Goal: Task Accomplishment & Management: Use online tool/utility

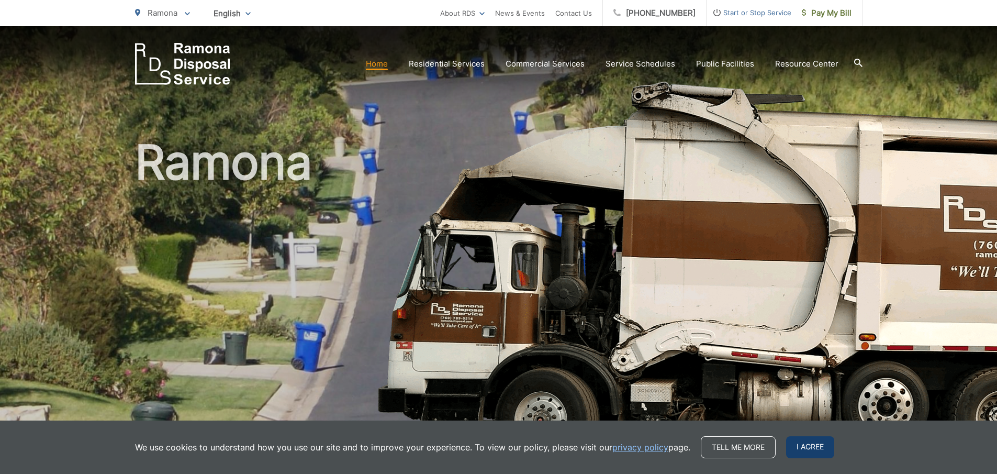
click at [813, 447] on span "I agree" at bounding box center [810, 447] width 48 height 22
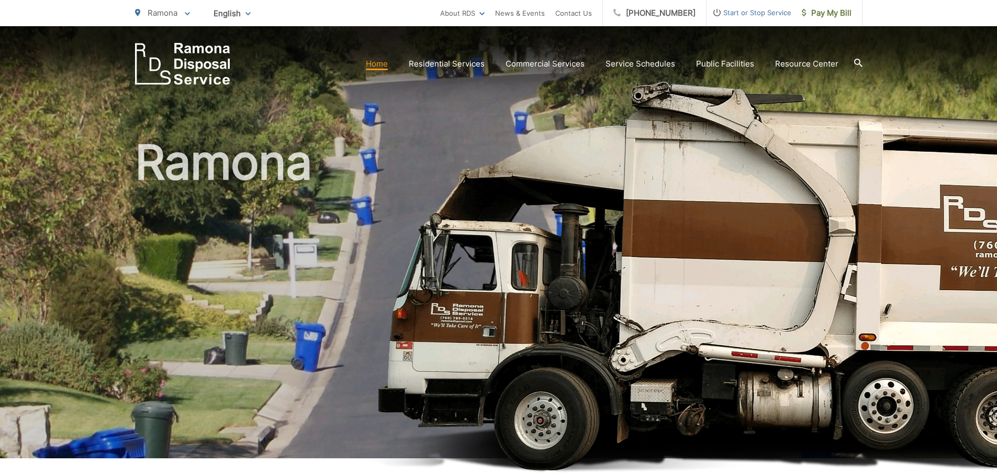
click at [385, 65] on link "Home" at bounding box center [377, 64] width 22 height 13
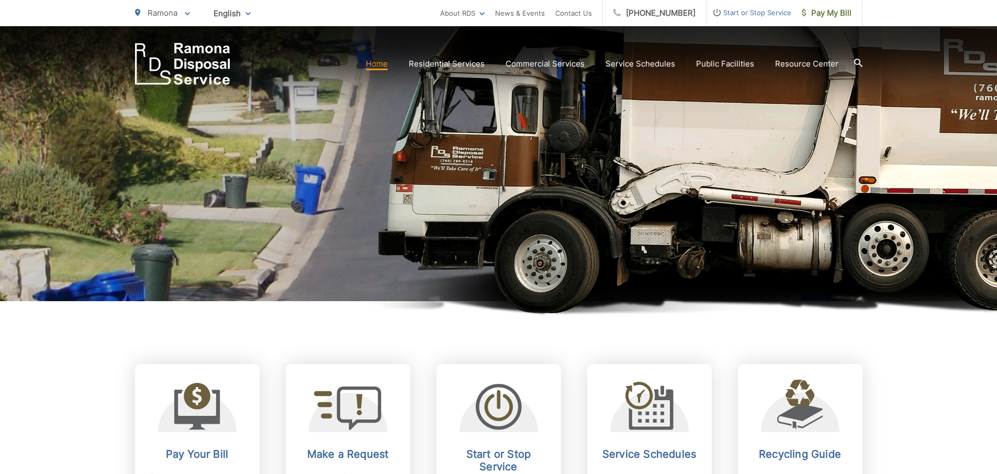
scroll to position [418, 0]
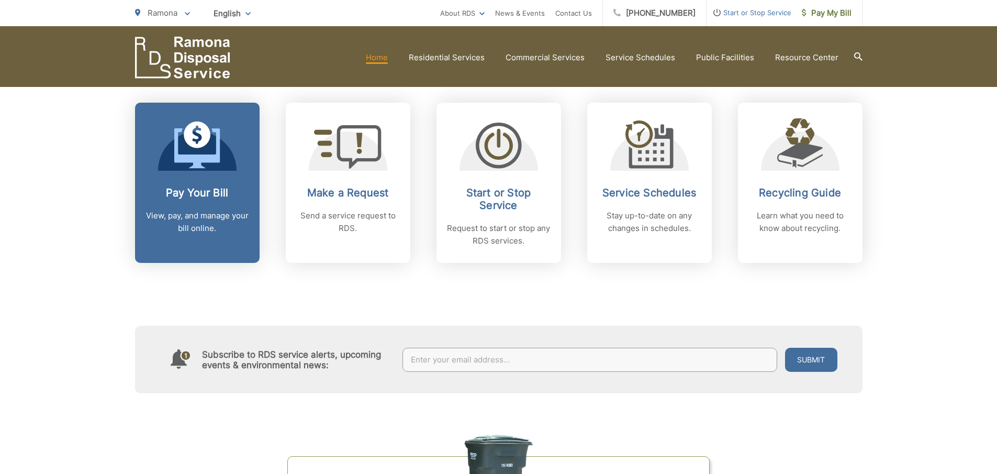
click at [221, 171] on link "Pay Your Bill View, pay, and manage your bill online." at bounding box center [197, 183] width 125 height 160
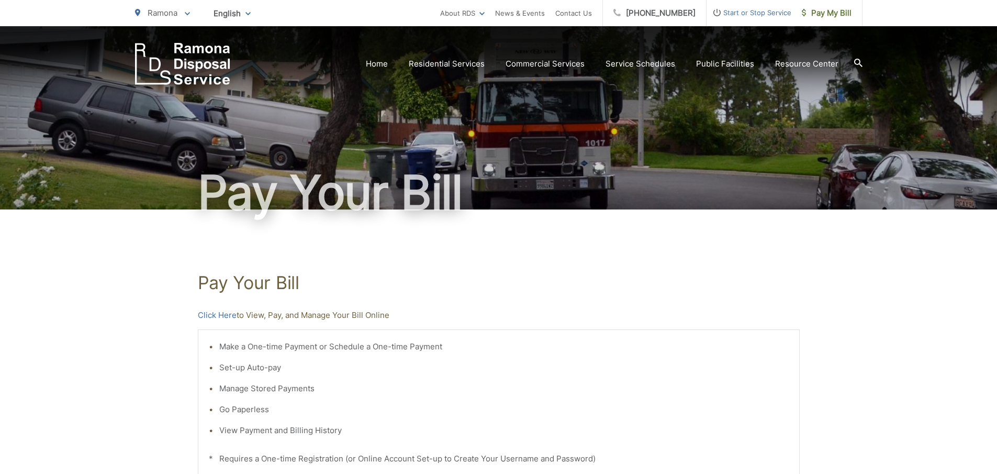
scroll to position [157, 0]
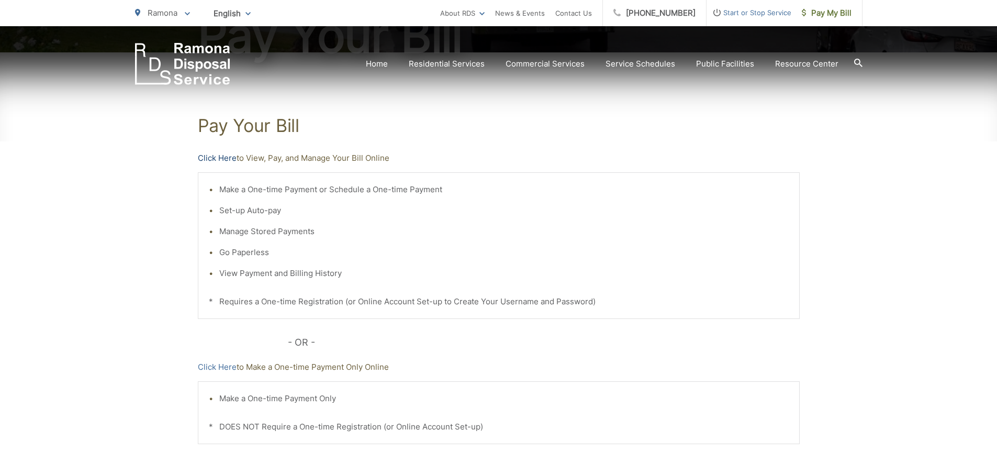
click at [202, 155] on link "Click Here" at bounding box center [217, 158] width 39 height 13
